Goal: Book appointment/travel/reservation

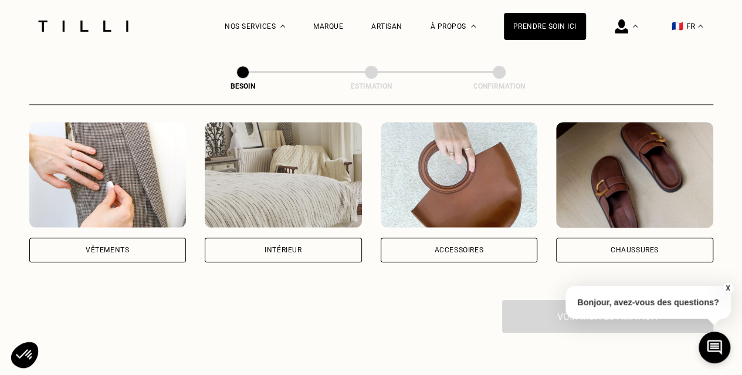
scroll to position [235, 0]
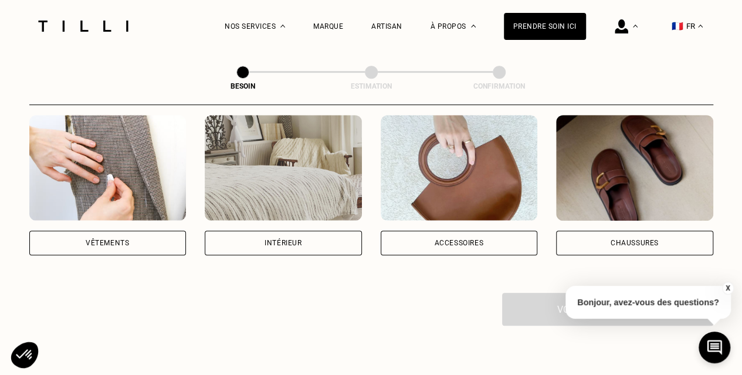
click at [109, 239] on div "Vêtements" at bounding box center [107, 242] width 43 height 7
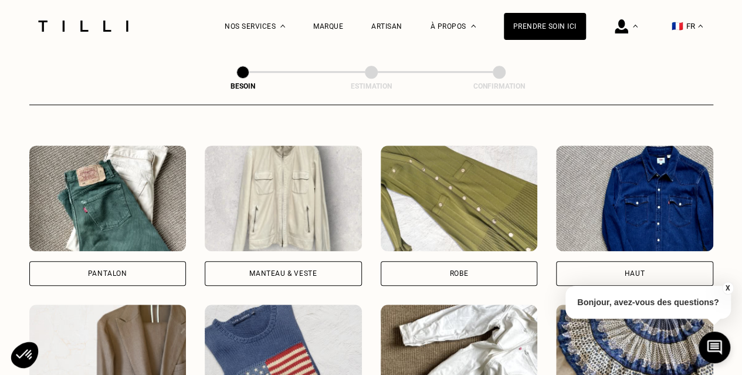
scroll to position [619, 0]
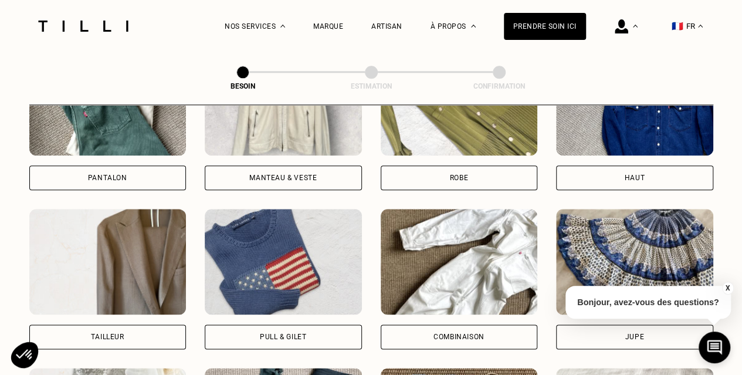
click at [450, 174] on div "Robe" at bounding box center [459, 177] width 18 height 7
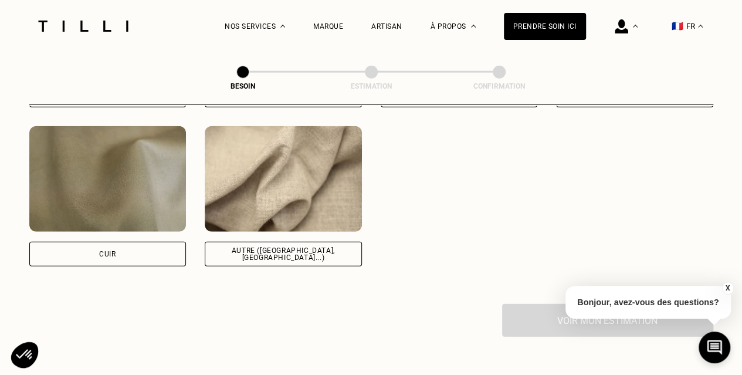
scroll to position [1432, 0]
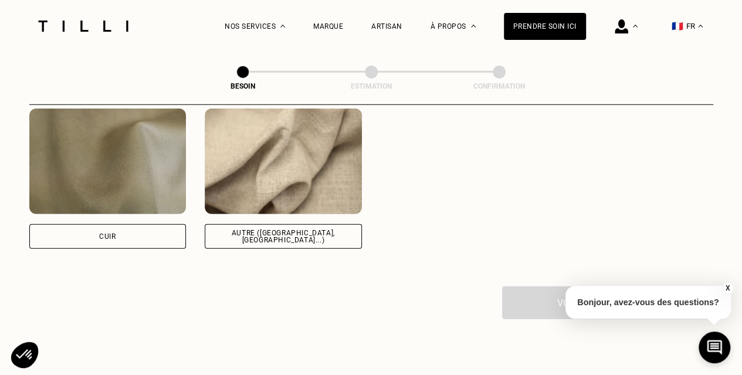
click at [252, 229] on div "Autre ([GEOGRAPHIC_DATA], [GEOGRAPHIC_DATA]...)" at bounding box center [283, 236] width 137 height 14
select select "FR"
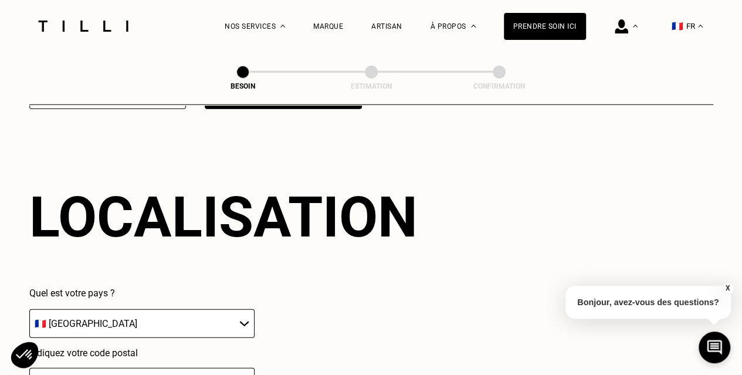
scroll to position [1695, 0]
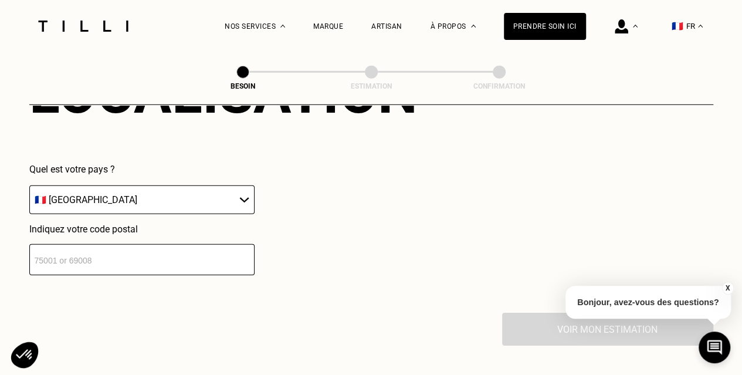
click at [178, 245] on input "number" at bounding box center [141, 259] width 225 height 31
type input "41"
type input "4"
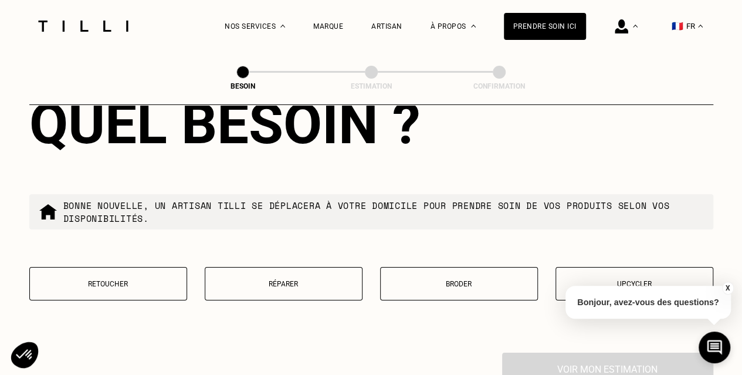
scroll to position [1985, 0]
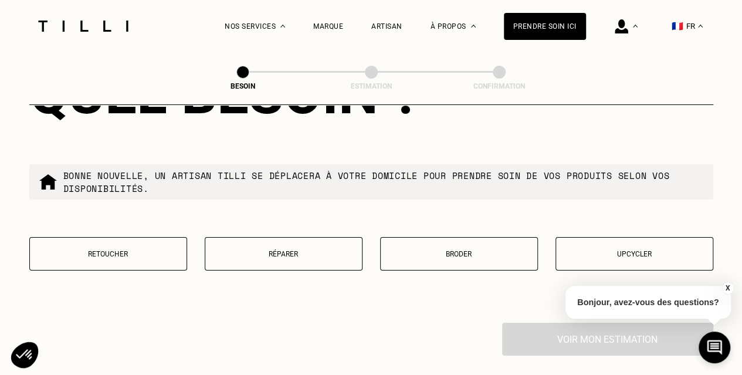
type input "75008"
click at [103, 250] on p "Retoucher" at bounding box center [108, 254] width 145 height 8
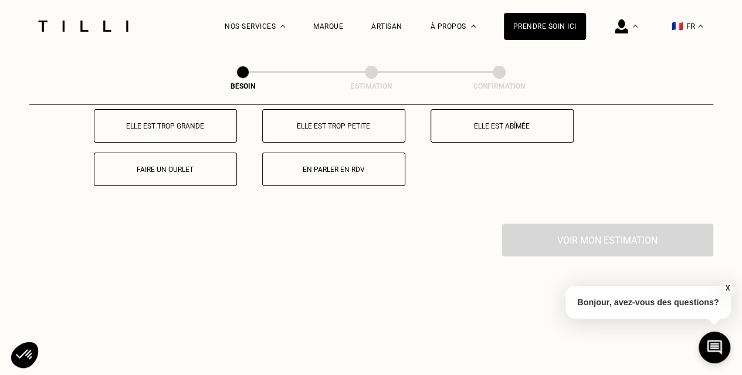
scroll to position [2209, 0]
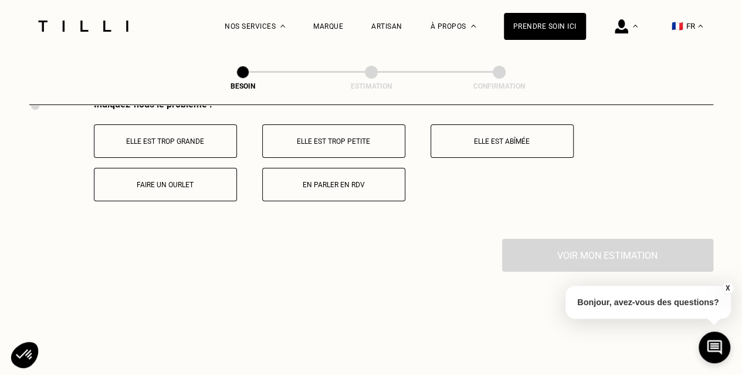
click at [350, 181] on p "En parler en RDV" at bounding box center [334, 185] width 130 height 8
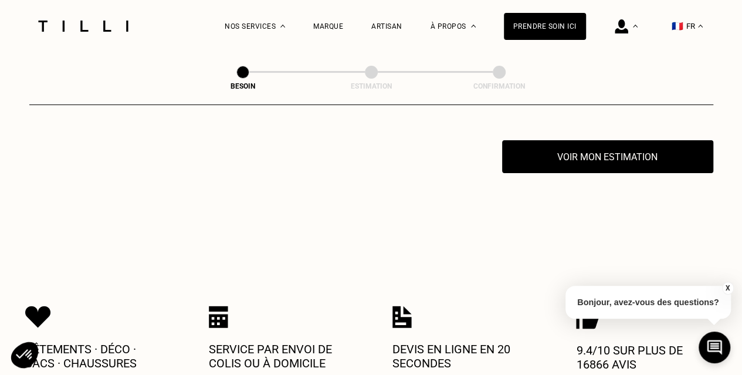
scroll to position [2309, 0]
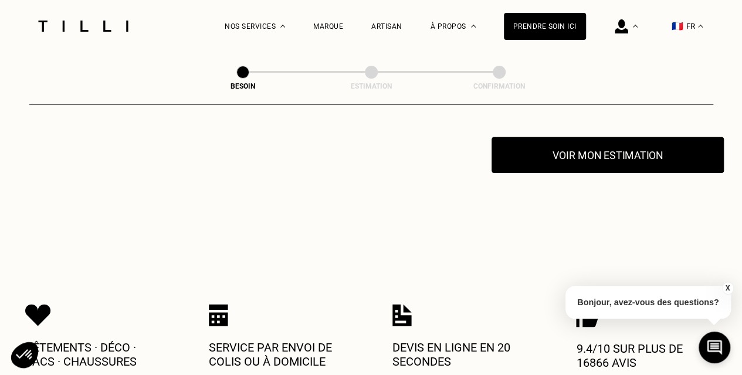
click at [586, 151] on button "Voir mon estimation" at bounding box center [608, 155] width 232 height 36
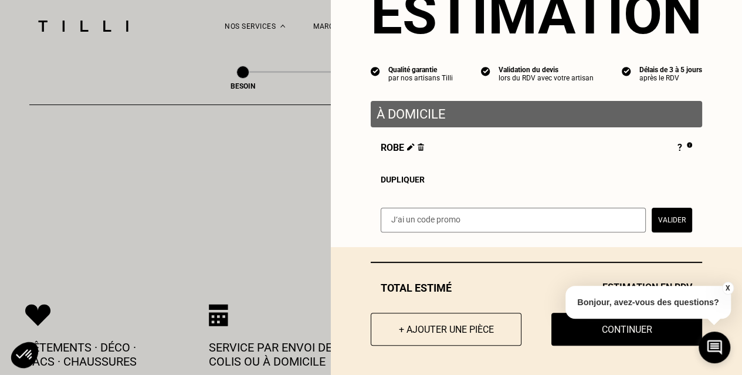
scroll to position [60, 0]
click at [728, 280] on div "X Bonjour, avez-vous des questions?" at bounding box center [648, 300] width 165 height 55
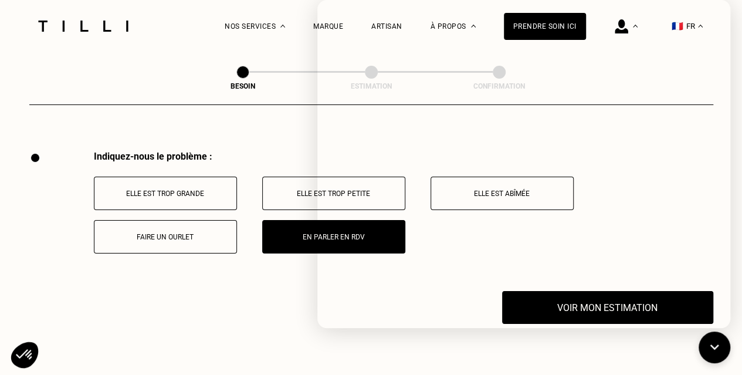
scroll to position [2133, 0]
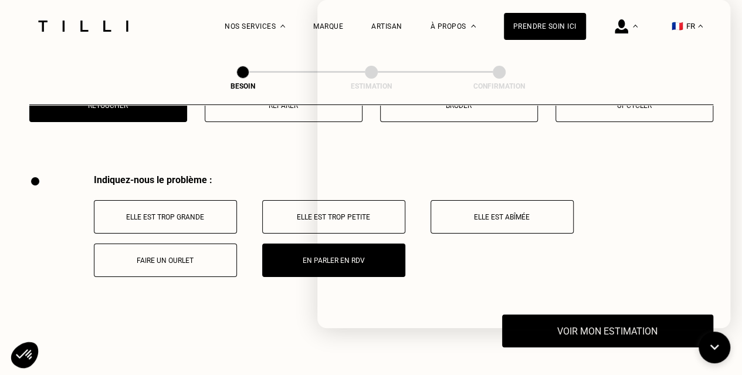
click at [246, 303] on div "Indiquez-nous le problème : Elle est trop grande Elle est trop petite Elle est …" at bounding box center [371, 244] width 684 height 140
drag, startPoint x: 200, startPoint y: 347, endPoint x: 259, endPoint y: 312, distance: 68.6
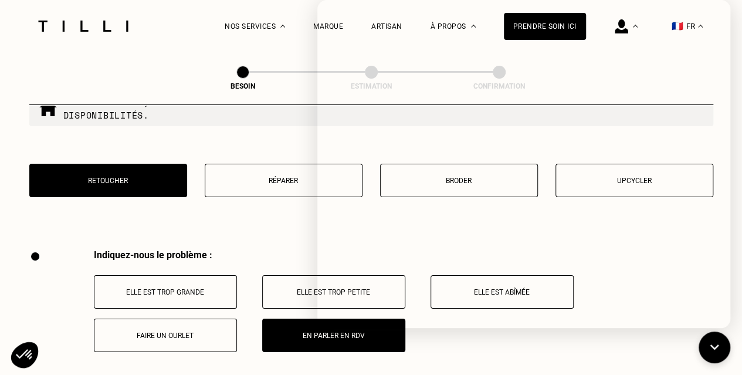
scroll to position [2074, 0]
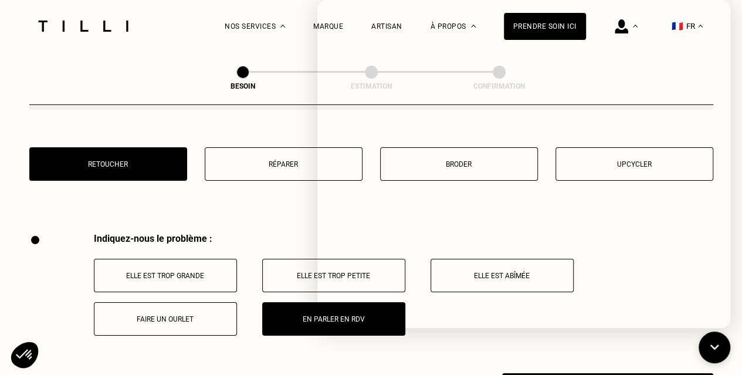
click at [276, 321] on button "En parler en RDV" at bounding box center [333, 318] width 143 height 33
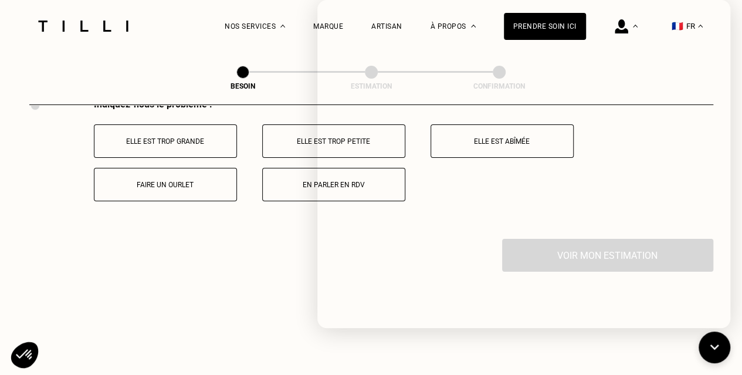
scroll to position [2094, 0]
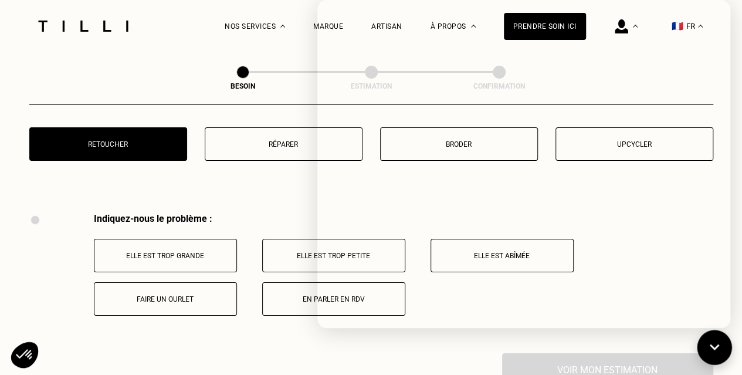
click at [715, 343] on icon at bounding box center [714, 347] width 19 height 31
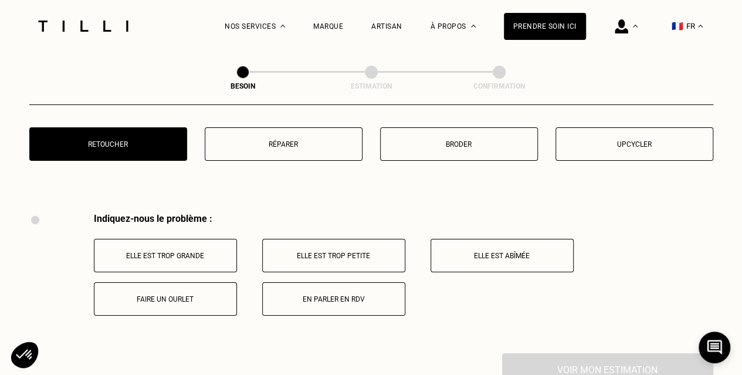
click at [328, 300] on button "En parler en RDV" at bounding box center [333, 298] width 143 height 33
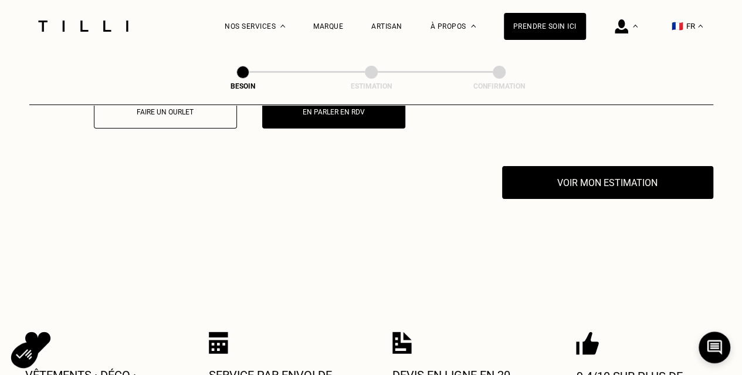
scroll to position [2309, 0]
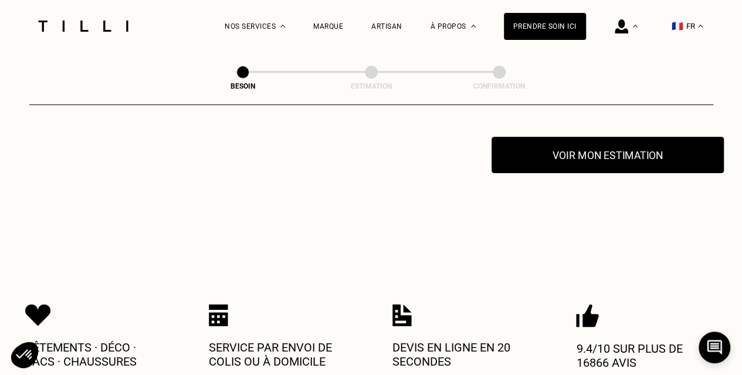
click at [592, 150] on button "Voir mon estimation" at bounding box center [608, 155] width 232 height 36
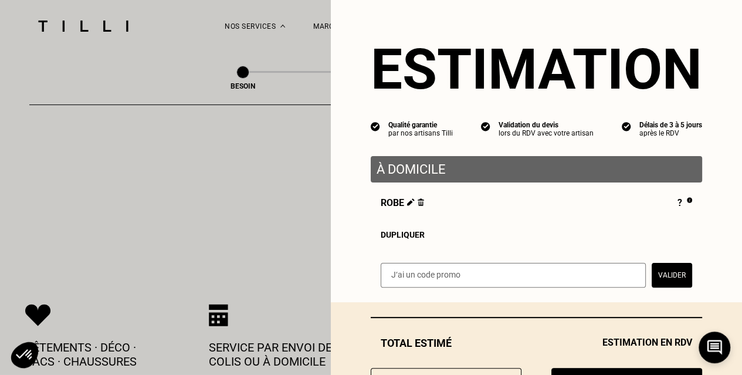
scroll to position [60, 0]
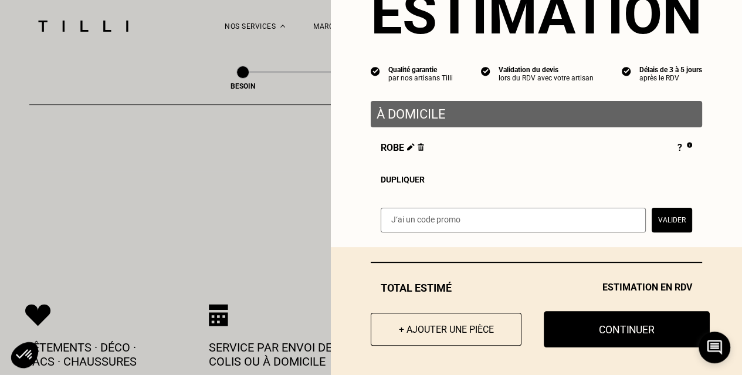
click at [613, 336] on button "Continuer" at bounding box center [627, 329] width 166 height 36
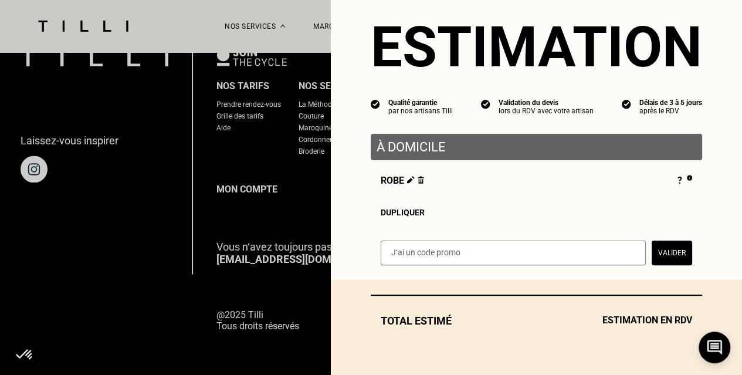
scroll to position [27, 0]
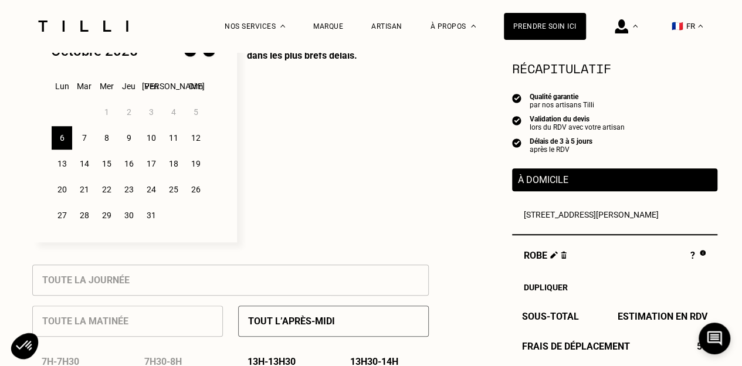
scroll to position [352, 0]
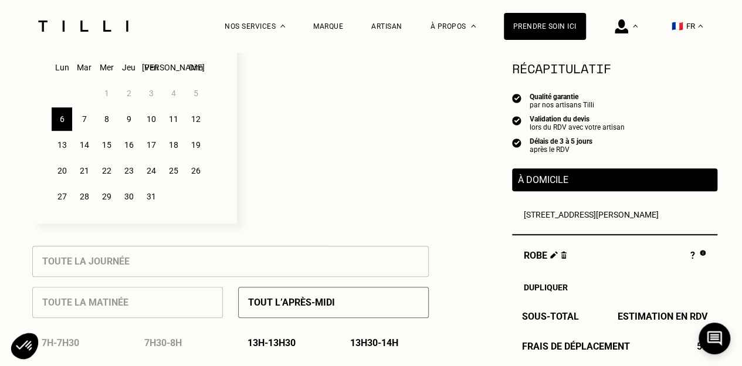
click at [63, 122] on div "6" at bounding box center [62, 118] width 21 height 23
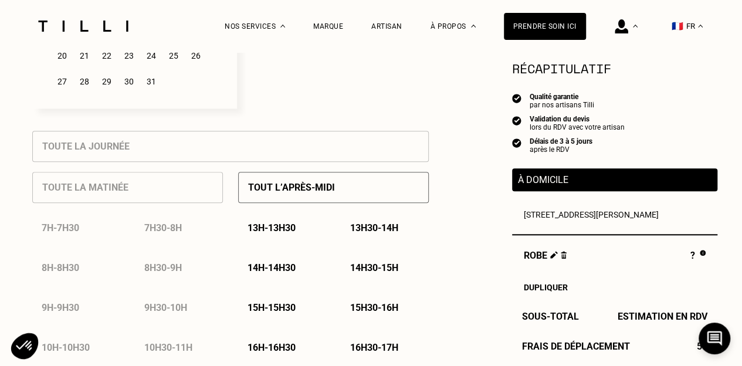
scroll to position [469, 0]
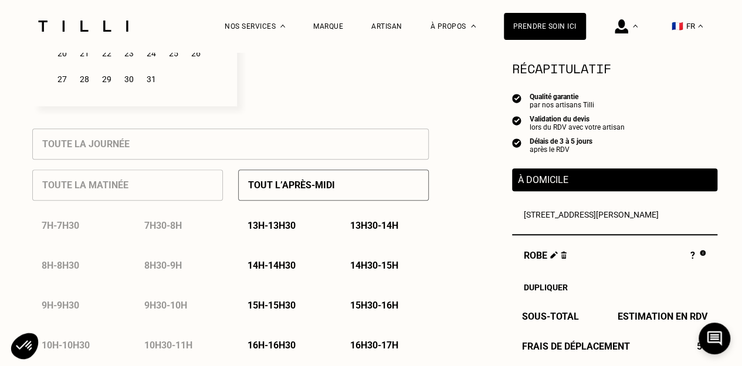
click at [293, 191] on p "Tout l’après-midi" at bounding box center [291, 185] width 87 height 11
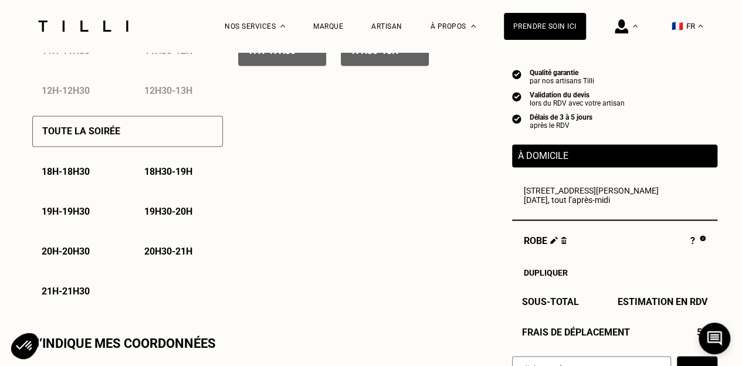
scroll to position [822, 0]
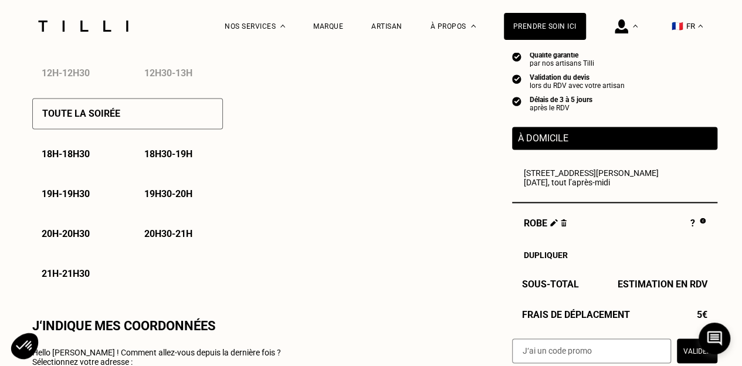
click at [50, 156] on p "18h - 18h30" at bounding box center [66, 153] width 48 height 11
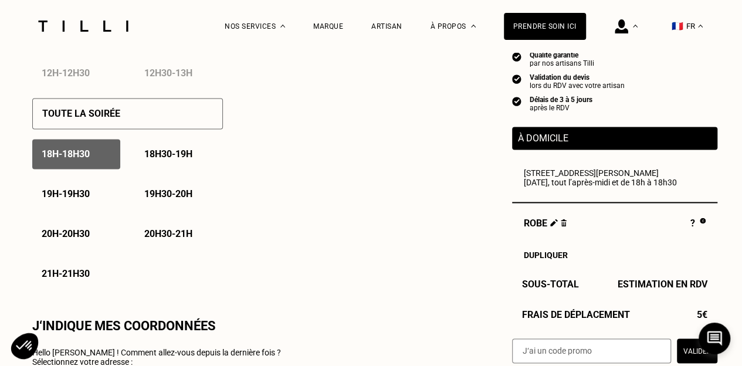
click at [163, 152] on p "18h30 - 19h" at bounding box center [168, 153] width 48 height 11
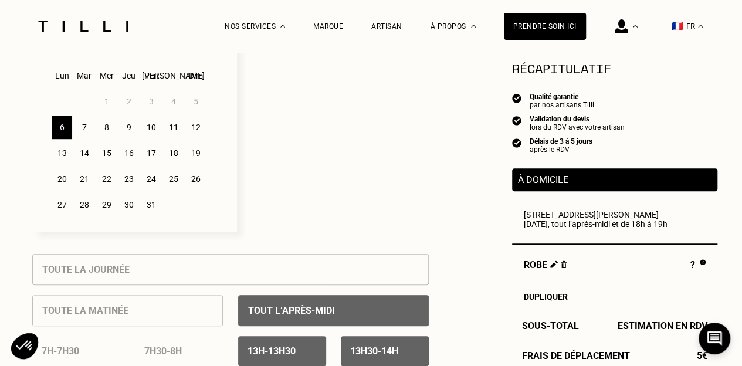
scroll to position [293, 0]
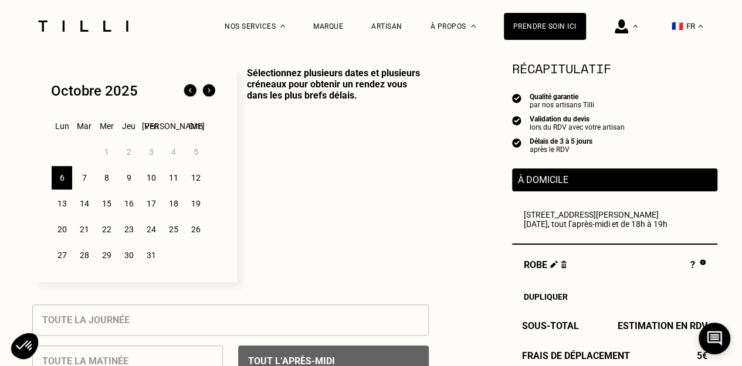
click at [83, 178] on div "7" at bounding box center [84, 177] width 21 height 23
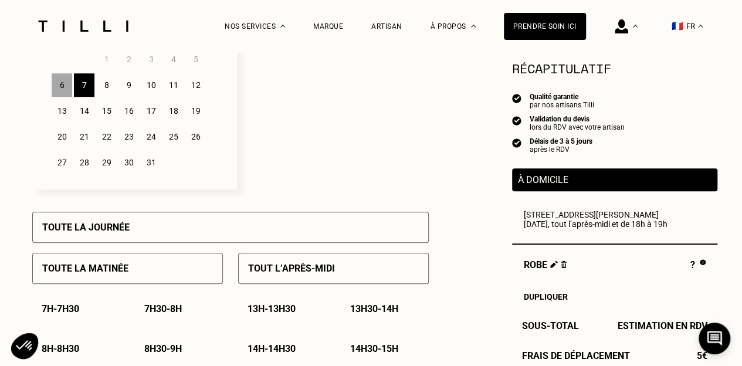
scroll to position [411, 0]
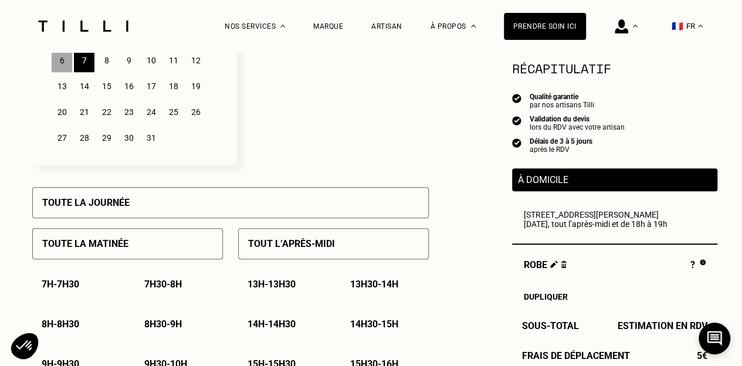
click at [108, 206] on p "Toute la journée" at bounding box center [85, 202] width 87 height 11
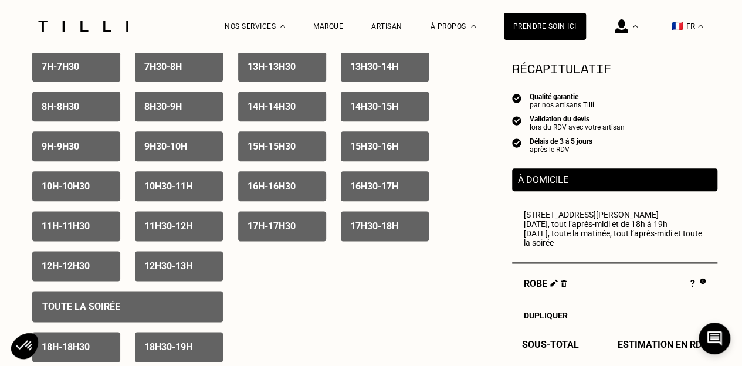
scroll to position [704, 0]
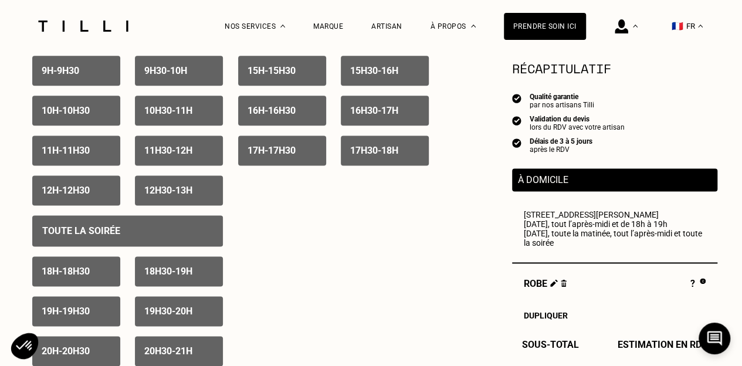
click at [87, 235] on p "Toute la soirée" at bounding box center [81, 230] width 78 height 11
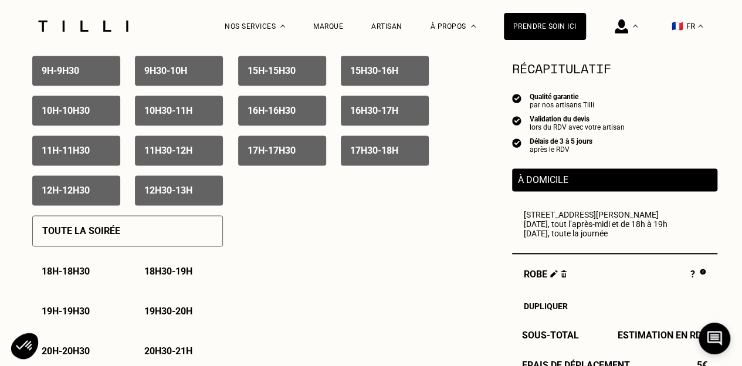
click at [77, 273] on p "18h - 18h30" at bounding box center [66, 271] width 48 height 11
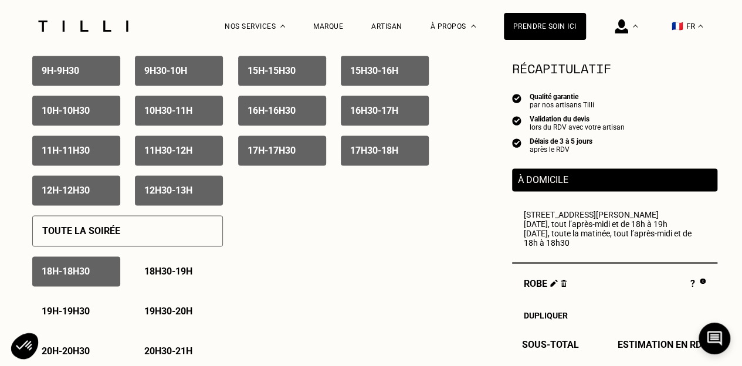
click at [169, 272] on p "18h30 - 19h" at bounding box center [168, 271] width 48 height 11
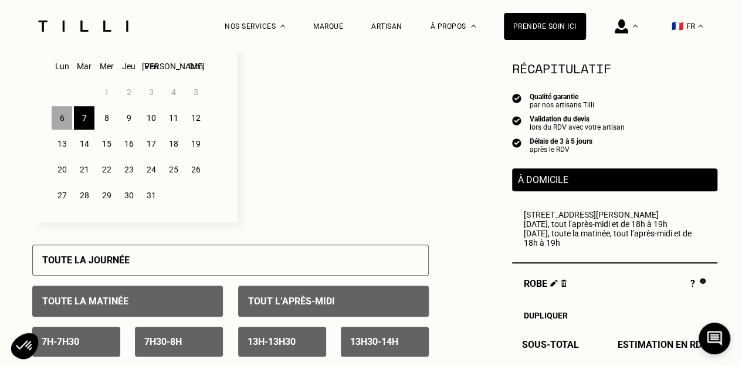
scroll to position [352, 0]
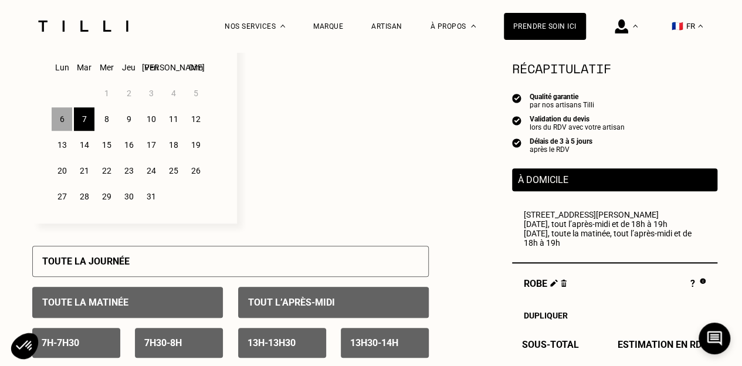
click at [107, 121] on div "8" at bounding box center [106, 118] width 21 height 23
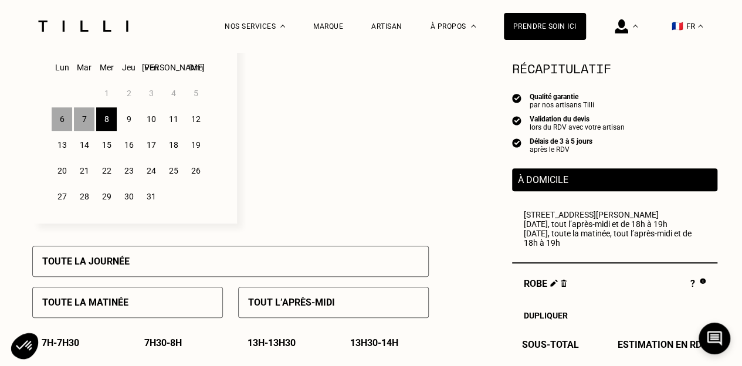
click at [143, 265] on div "Toute la journée" at bounding box center [230, 261] width 397 height 31
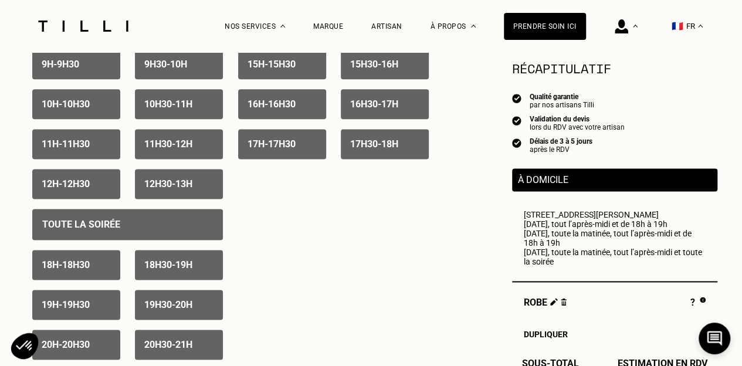
scroll to position [763, 0]
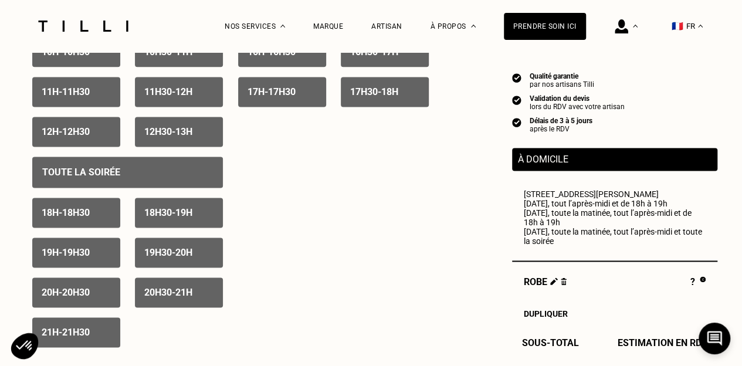
click at [77, 178] on p "Toute la soirée" at bounding box center [81, 172] width 78 height 11
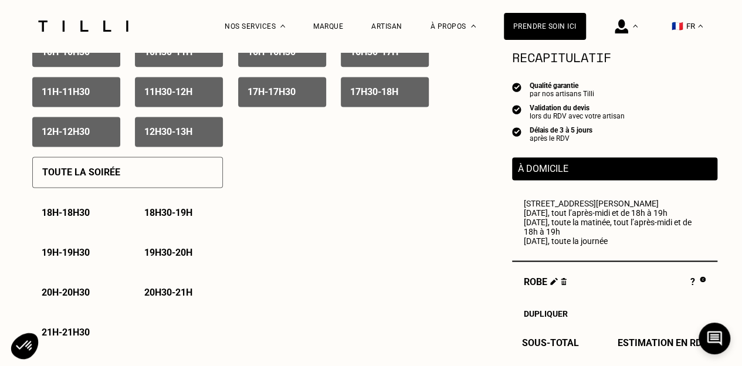
click at [76, 217] on p "18h - 18h30" at bounding box center [66, 212] width 48 height 11
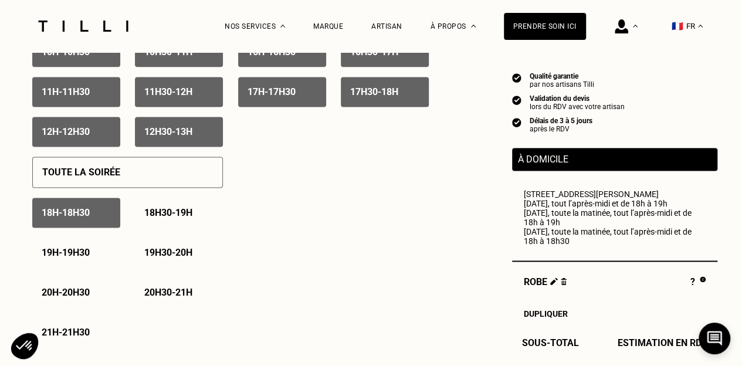
click at [180, 217] on p "18h30 - 19h" at bounding box center [168, 212] width 48 height 11
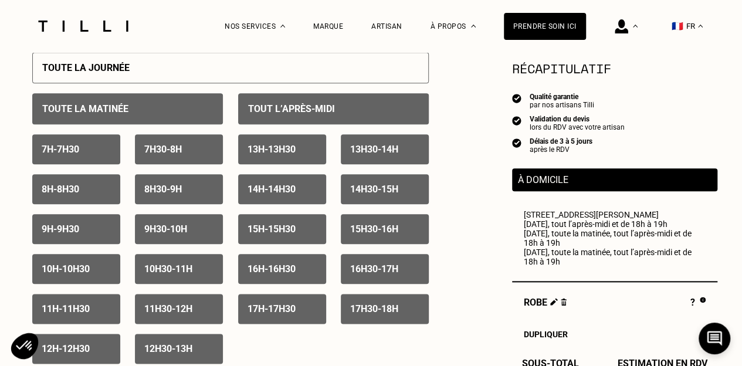
scroll to position [528, 0]
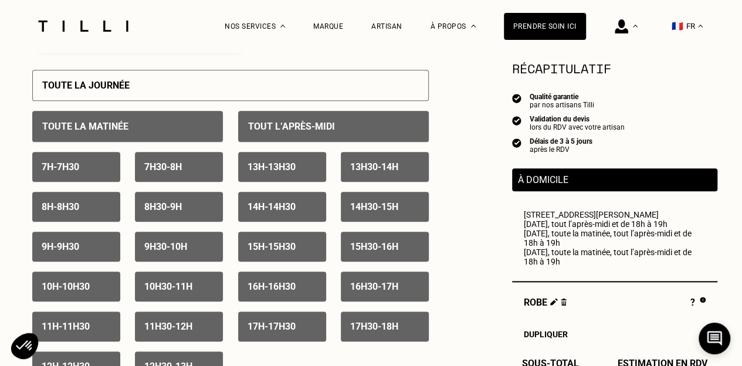
click at [94, 174] on div "7h - 7h30" at bounding box center [76, 167] width 88 height 30
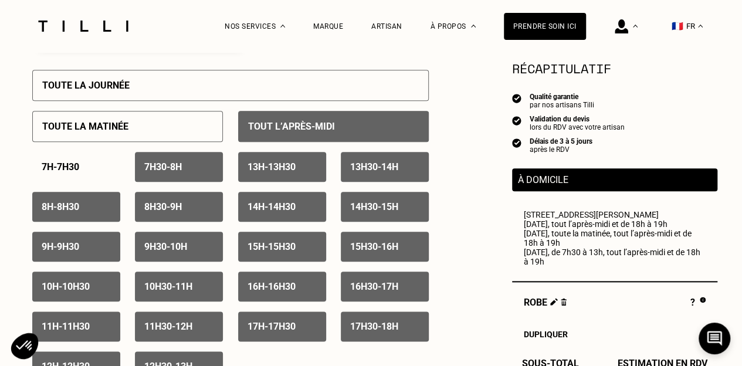
click at [178, 173] on p "7h30 - 8h" at bounding box center [163, 166] width 38 height 11
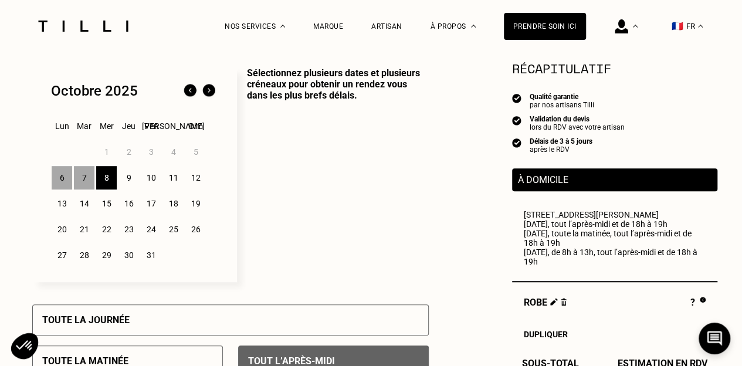
scroll to position [293, 0]
click at [80, 177] on div "7" at bounding box center [84, 177] width 21 height 23
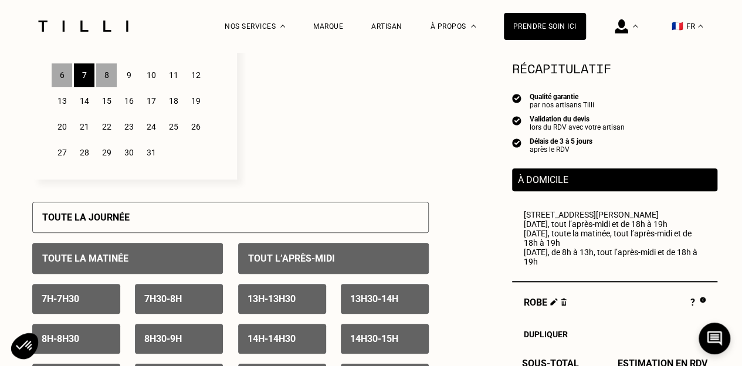
scroll to position [528, 0]
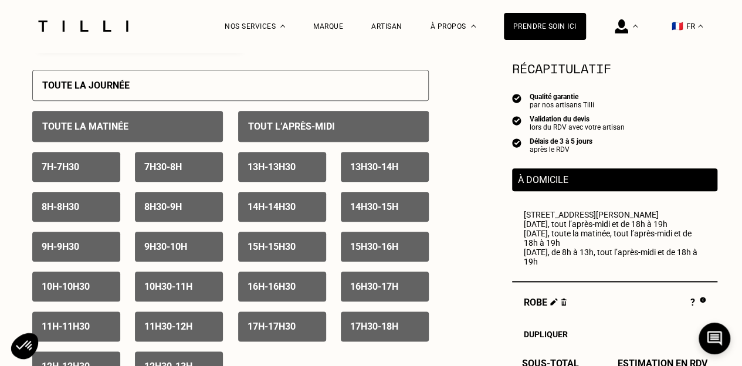
click at [75, 173] on p "7h - 7h30" at bounding box center [61, 166] width 38 height 11
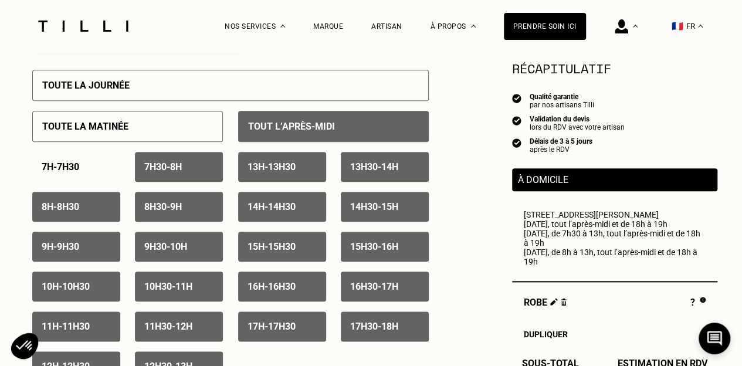
click at [190, 179] on div "7h30 - 8h" at bounding box center [179, 167] width 88 height 30
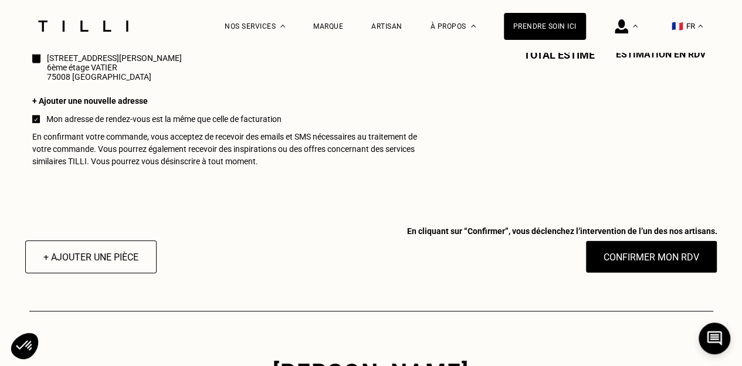
scroll to position [1174, 0]
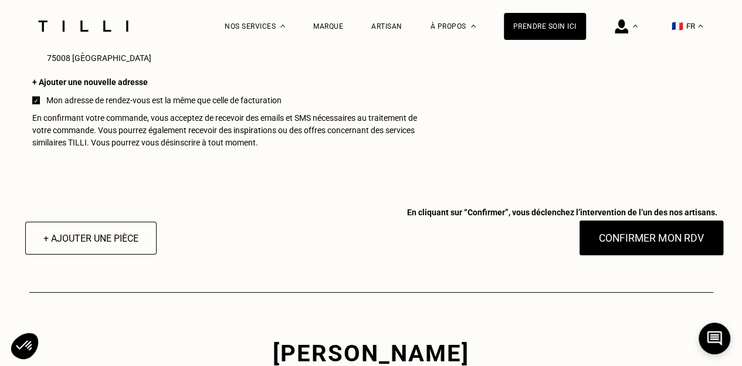
click at [682, 249] on button "Confirmer mon RDV" at bounding box center [652, 238] width 146 height 36
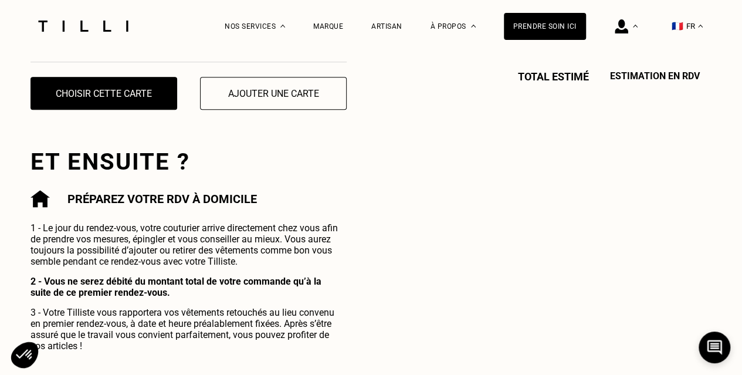
scroll to position [352, 0]
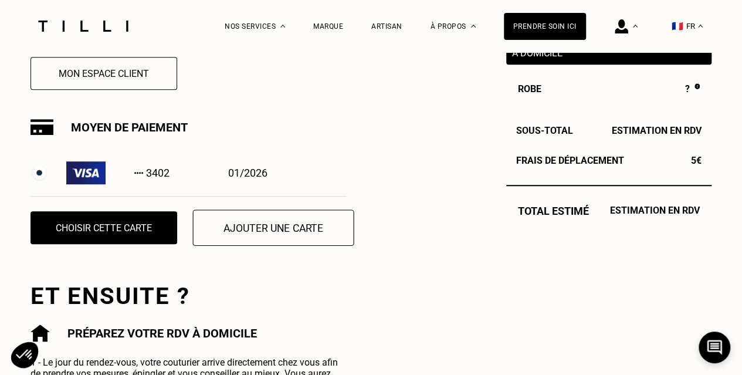
click at [246, 229] on button "Ajouter une carte" at bounding box center [273, 227] width 161 height 36
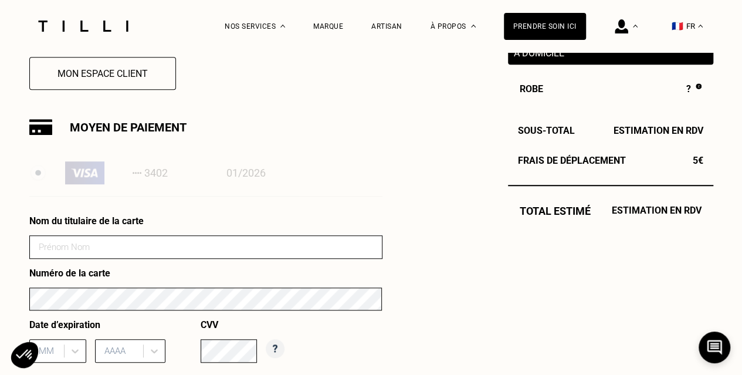
click at [189, 254] on input at bounding box center [205, 246] width 353 height 23
type input "[PERSON_NAME]"
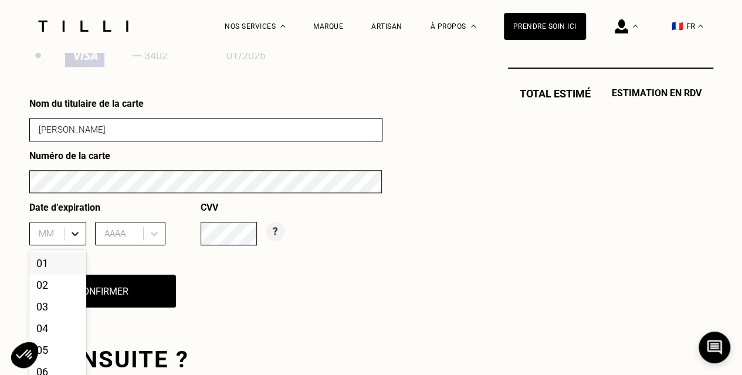
click at [72, 236] on div "12 results available. Use Up and Down to choose options, press Enter to select …" at bounding box center [57, 233] width 57 height 23
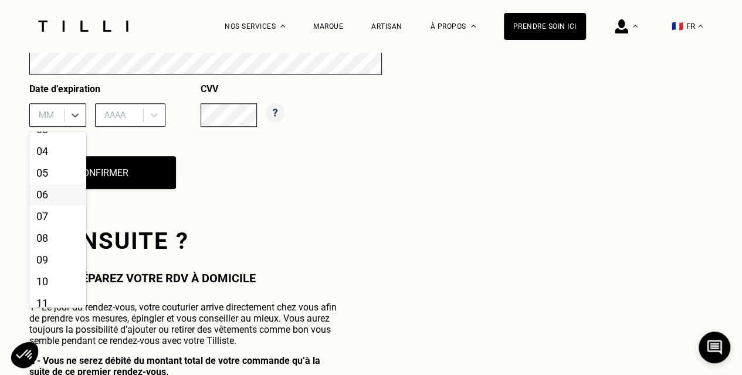
scroll to position [96, 0]
click at [48, 229] on div "09" at bounding box center [57, 229] width 57 height 22
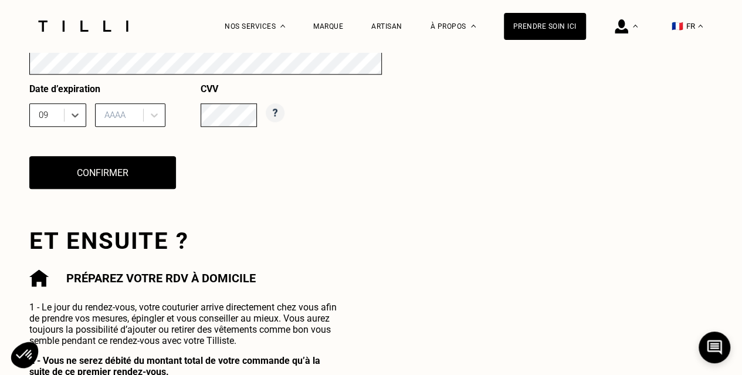
click at [138, 117] on div "AAAA" at bounding box center [121, 115] width 45 height 18
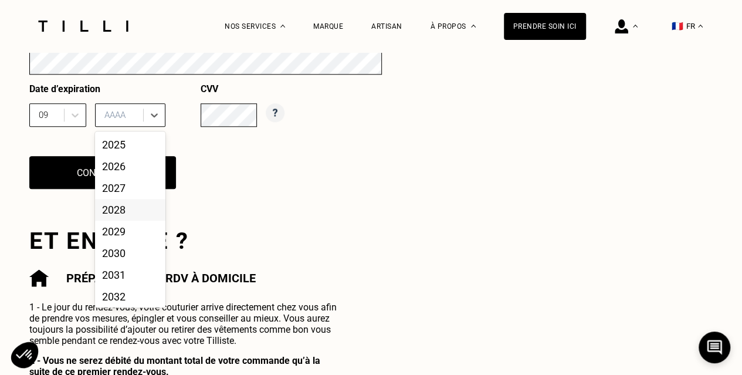
click at [115, 220] on div "2028" at bounding box center [130, 210] width 70 height 22
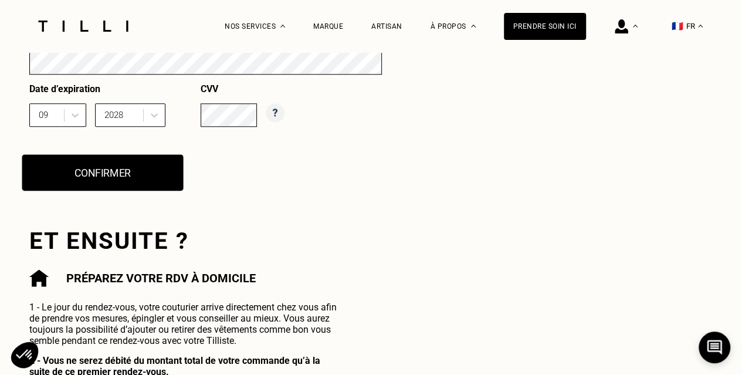
click at [127, 177] on button "Confirmer" at bounding box center [102, 172] width 161 height 36
